Goal: Transaction & Acquisition: Purchase product/service

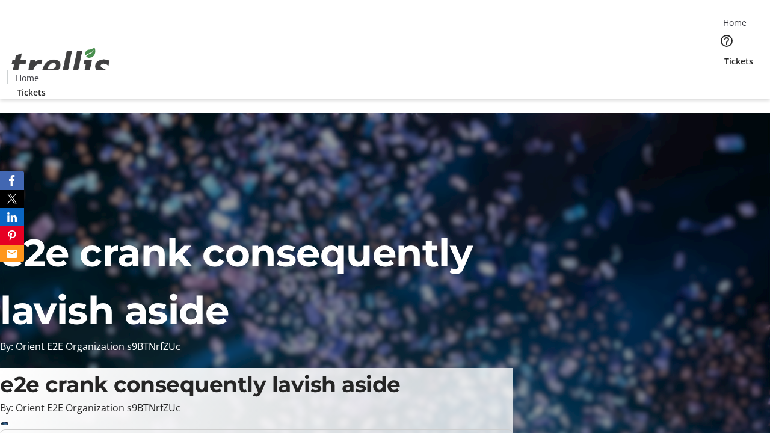
click at [724, 55] on span "Tickets" at bounding box center [738, 61] width 29 height 13
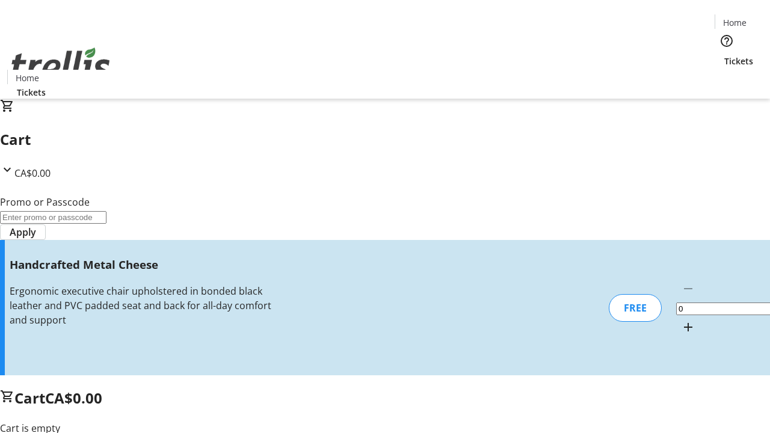
click at [681, 320] on mat-icon "Increment by one" at bounding box center [688, 327] width 14 height 14
type input "1"
